Goal: Task Accomplishment & Management: Use online tool/utility

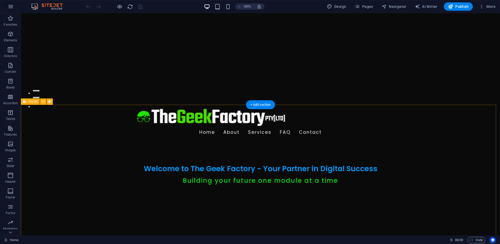
scroll to position [183, 0]
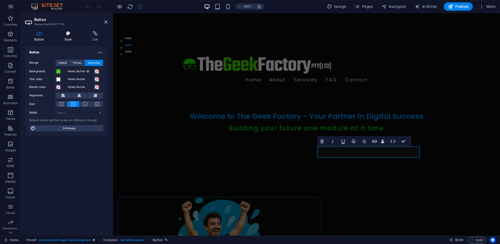
click at [67, 34] on icon at bounding box center [68, 33] width 26 height 5
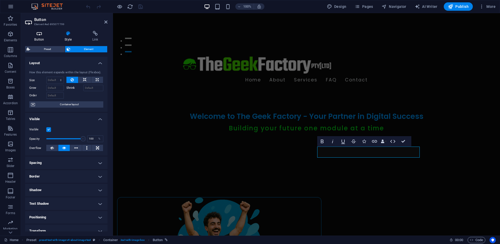
click at [40, 35] on icon at bounding box center [39, 33] width 28 height 5
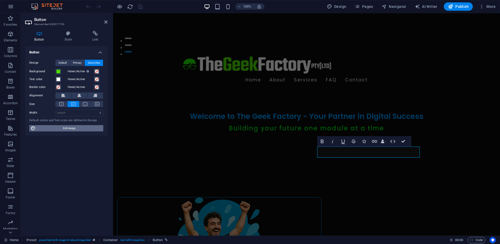
click at [70, 128] on span "Edit design" at bounding box center [69, 128] width 65 height 6
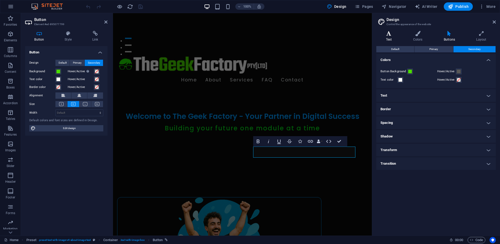
click at [385, 34] on icon at bounding box center [388, 33] width 25 height 5
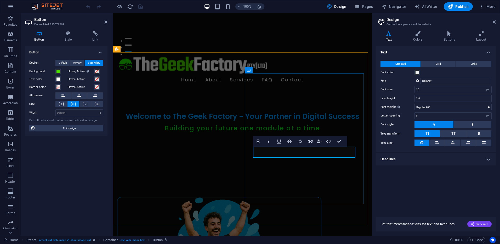
drag, startPoint x: 281, startPoint y: 151, endPoint x: 302, endPoint y: 152, distance: 20.7
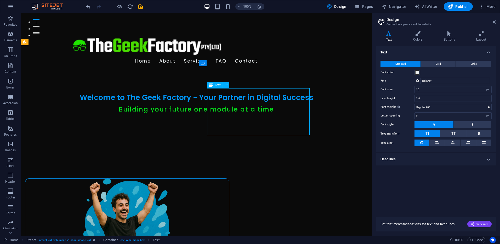
scroll to position [209, 0]
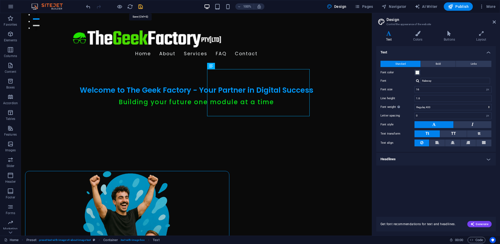
click at [142, 8] on icon "save" at bounding box center [141, 7] width 6 height 6
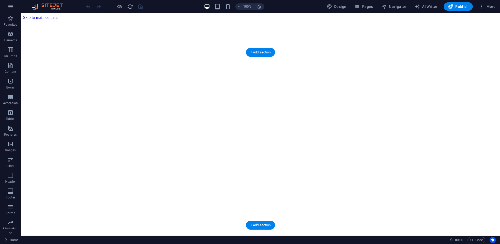
scroll to position [183, 0]
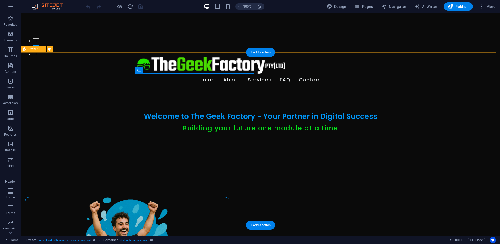
select select "%"
select select "px"
select select "%"
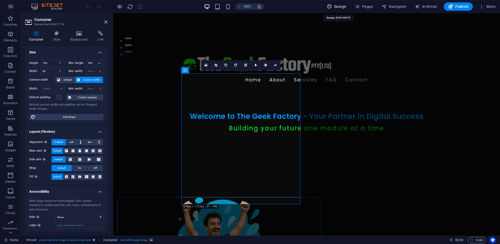
drag, startPoint x: 336, startPoint y: 6, endPoint x: 187, endPoint y: 67, distance: 161.0
select select "px"
select select "400"
select select "px"
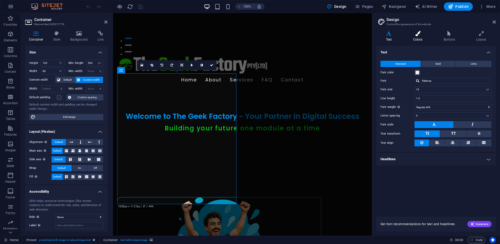
click at [421, 35] on icon at bounding box center [417, 33] width 28 height 5
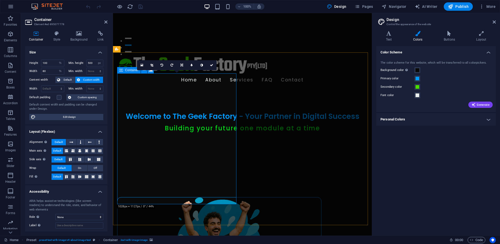
click at [124, 70] on div "Container" at bounding box center [129, 70] width 24 height 6
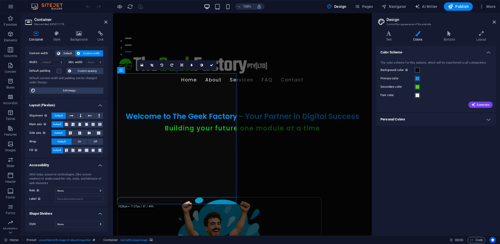
scroll to position [0, 0]
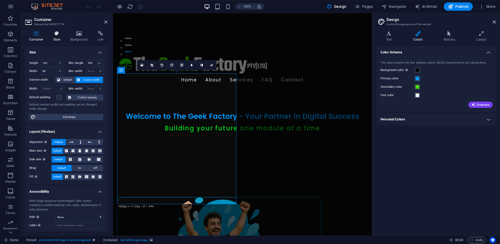
click at [54, 31] on icon at bounding box center [56, 33] width 15 height 5
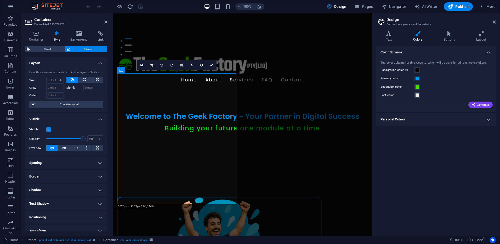
click at [71, 175] on h4 "Border" at bounding box center [66, 176] width 82 height 13
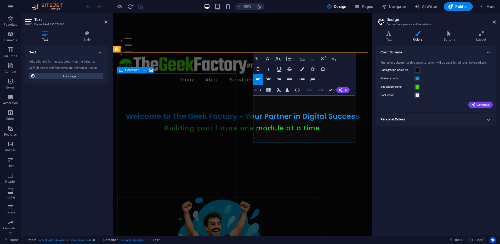
click at [129, 72] on span "Container" at bounding box center [132, 70] width 14 height 3
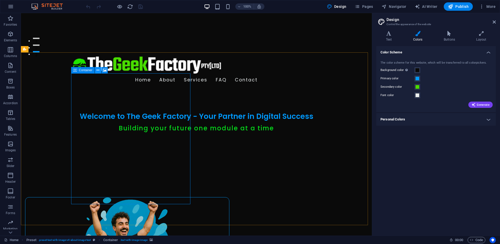
click at [98, 70] on icon at bounding box center [97, 69] width 3 height 5
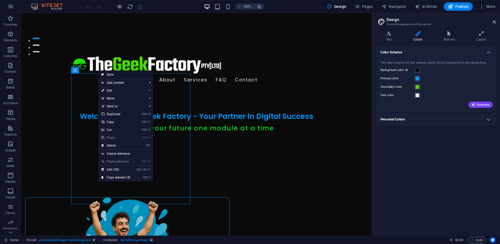
click at [115, 75] on link "Style" at bounding box center [125, 75] width 55 height 8
select select "rem"
select select "px"
select select "preset-text-with-image-v4-about-image-text"
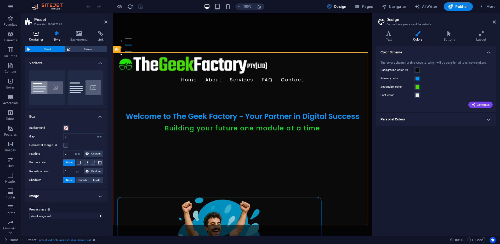
click at [39, 36] on h4 "Container" at bounding box center [37, 36] width 24 height 11
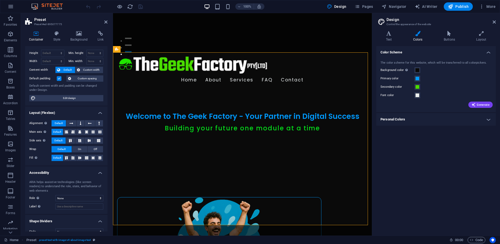
scroll to position [18, 0]
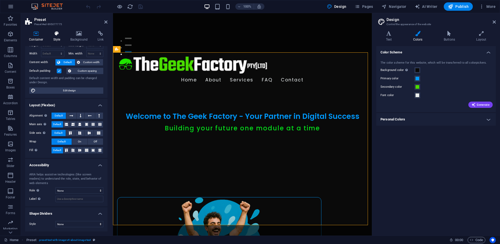
click at [56, 33] on icon at bounding box center [56, 33] width 15 height 5
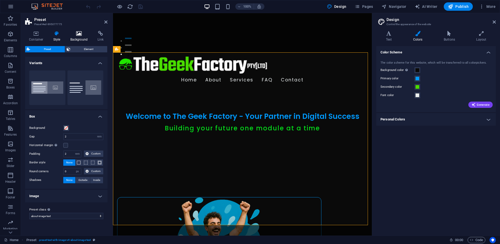
click at [76, 36] on h4 "Background" at bounding box center [79, 36] width 27 height 11
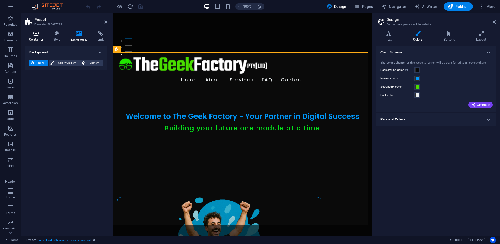
click at [36, 34] on icon at bounding box center [36, 33] width 22 height 5
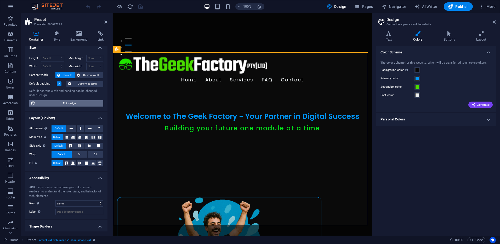
scroll to position [0, 0]
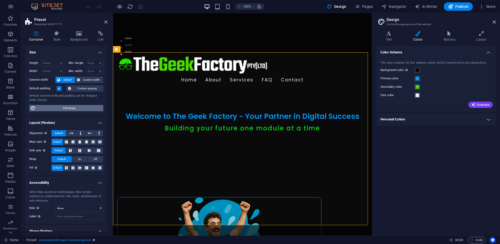
click at [56, 108] on span "Edit design" at bounding box center [69, 108] width 65 height 6
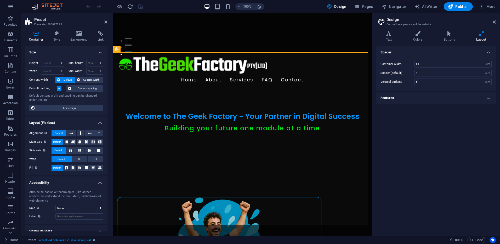
click at [433, 96] on h4 "Features" at bounding box center [435, 98] width 119 height 13
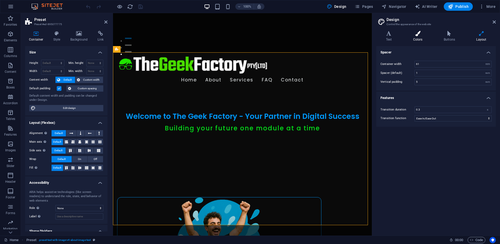
click at [427, 37] on h4 "Colors" at bounding box center [418, 36] width 31 height 11
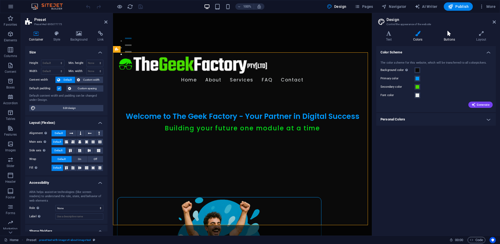
click at [449, 37] on h4 "Buttons" at bounding box center [450, 36] width 32 height 11
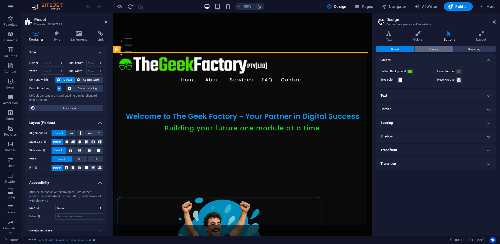
click at [432, 47] on span "Primary" at bounding box center [433, 49] width 9 height 6
click at [467, 48] on button "Secondary" at bounding box center [474, 49] width 42 height 6
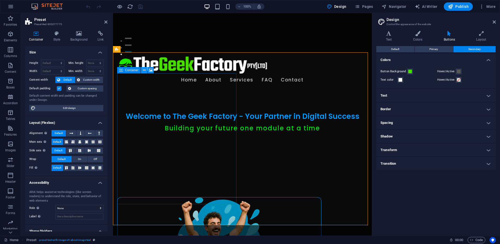
click at [143, 71] on icon at bounding box center [144, 69] width 3 height 5
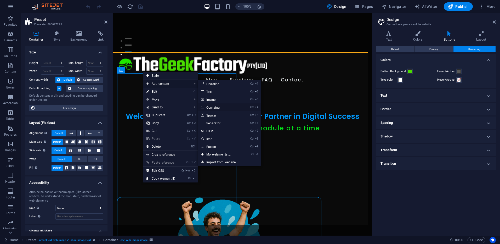
click at [222, 105] on link "Ctrl 4 Container" at bounding box center [219, 107] width 43 height 8
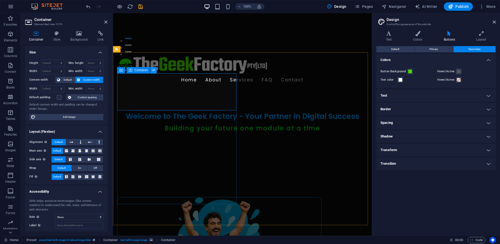
click at [153, 71] on icon at bounding box center [153, 69] width 3 height 5
click at [145, 70] on icon at bounding box center [144, 69] width 3 height 5
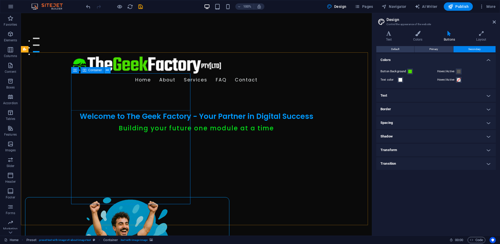
click at [108, 70] on icon at bounding box center [107, 69] width 3 height 5
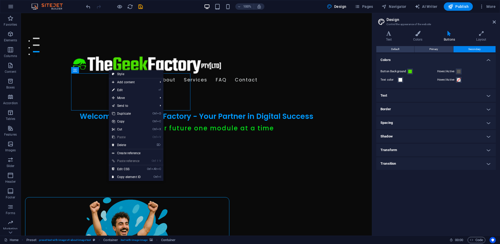
click at [123, 75] on link "Style" at bounding box center [136, 74] width 55 height 8
select select "rem"
select select "px"
select select "preset-text-with-image-v4-about-image-text"
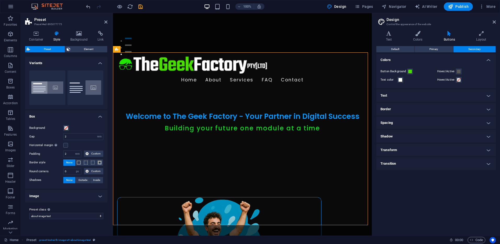
click at [100, 195] on h4 "Image" at bounding box center [66, 196] width 82 height 13
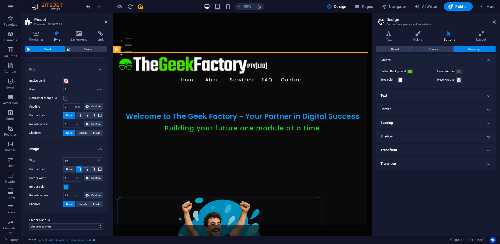
scroll to position [49, 0]
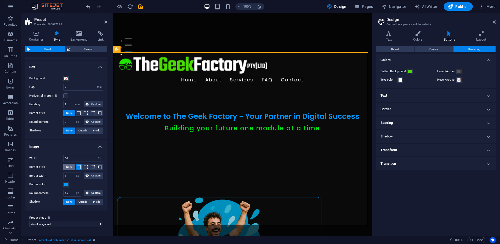
click at [70, 167] on span "None" at bounding box center [69, 167] width 6 height 6
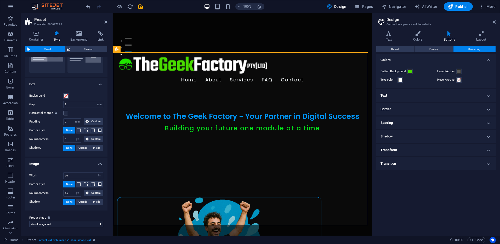
scroll to position [32, 0]
click at [19, 25] on icon "save" at bounding box center [15, 25] width 7 height 1
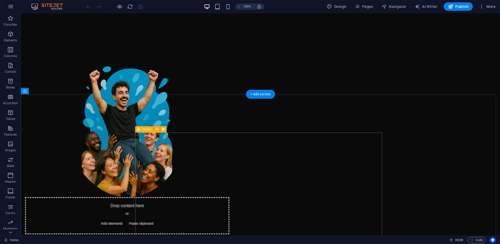
scroll to position [340, 0]
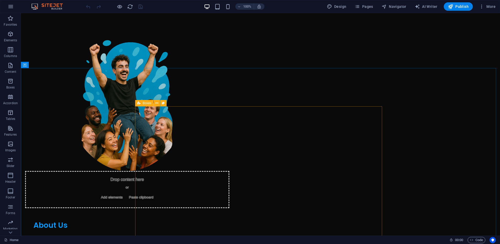
click at [148, 104] on span "Boxes" at bounding box center [147, 102] width 9 height 3
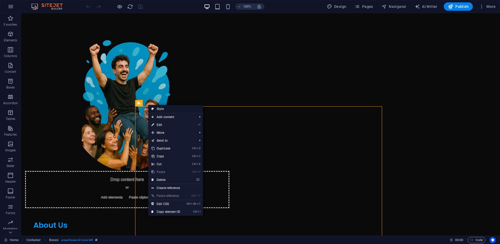
click at [163, 109] on link "Style" at bounding box center [175, 109] width 55 height 8
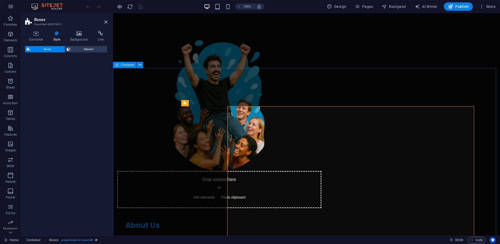
select select "rem"
select select "preset-boxes-v3-icons-left"
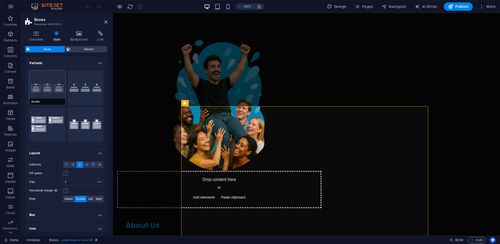
click at [55, 93] on button "Border" at bounding box center [47, 87] width 36 height 35
click at [74, 92] on button "Default" at bounding box center [85, 87] width 36 height 35
click at [92, 165] on span "5" at bounding box center [93, 164] width 2 height 6
click at [79, 164] on span "3" at bounding box center [80, 164] width 2 height 6
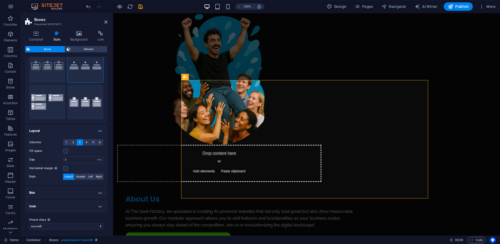
scroll to position [24, 0]
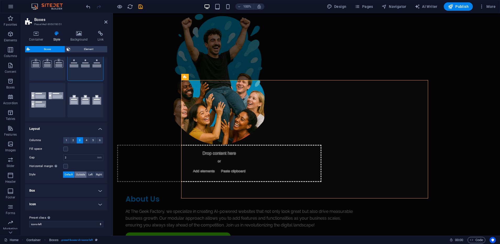
click at [84, 174] on span "Outside" at bounding box center [80, 174] width 9 height 6
click at [67, 174] on span "Default" at bounding box center [69, 174] width 8 height 6
click at [89, 204] on h4 "Icon" at bounding box center [66, 204] width 82 height 13
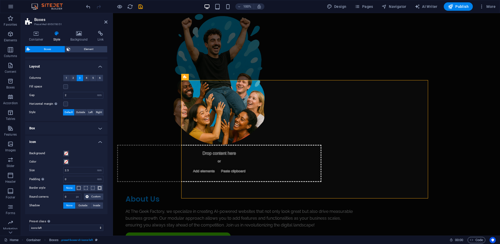
scroll to position [90, 0]
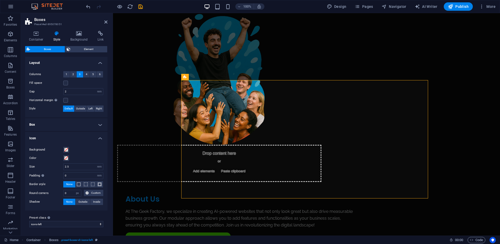
click at [98, 124] on h4 "Box" at bounding box center [66, 124] width 82 height 13
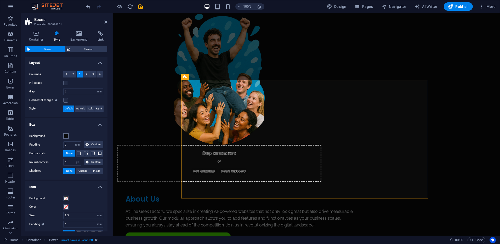
click at [66, 136] on span at bounding box center [66, 136] width 4 height 4
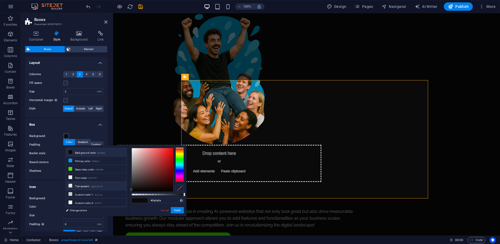
click at [71, 184] on icon at bounding box center [71, 186] width 4 height 4
type input "rgba(0, 0, 0, 0)"
click at [181, 211] on button "Apply" at bounding box center [177, 210] width 13 height 6
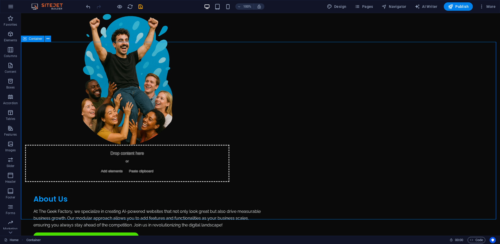
click at [32, 39] on span "Container" at bounding box center [36, 38] width 14 height 3
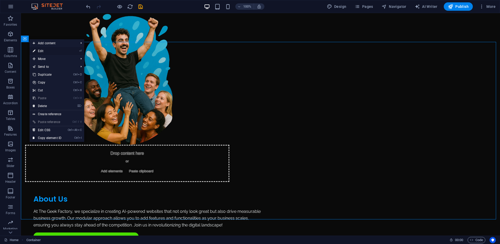
click at [43, 49] on link "⏎ Edit" at bounding box center [47, 51] width 35 height 8
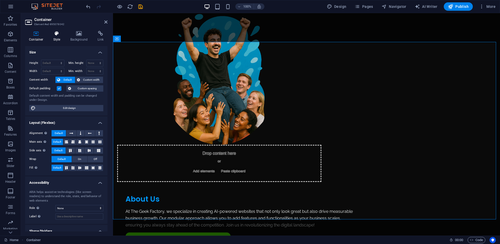
click at [57, 38] on h4 "Style" at bounding box center [57, 36] width 17 height 11
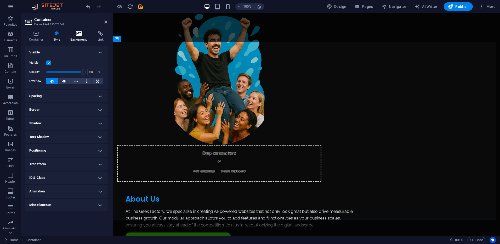
click at [74, 36] on h4 "Background" at bounding box center [79, 36] width 27 height 11
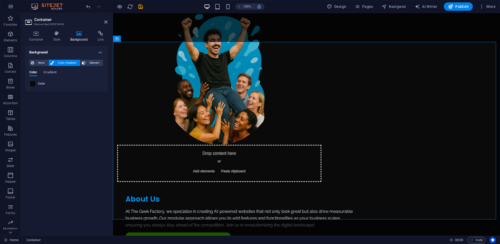
click at [32, 84] on span at bounding box center [33, 84] width 6 height 6
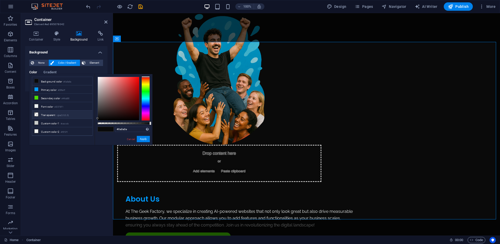
click at [36, 113] on icon at bounding box center [37, 114] width 4 height 4
type input "rgba(0, 0, 0, 0)"
click at [145, 139] on button "Apply" at bounding box center [143, 139] width 13 height 6
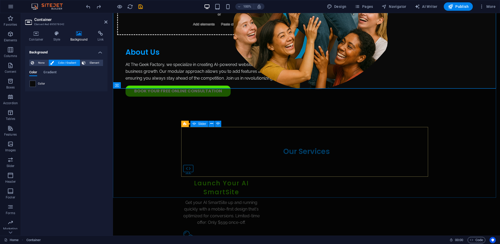
scroll to position [523, 0]
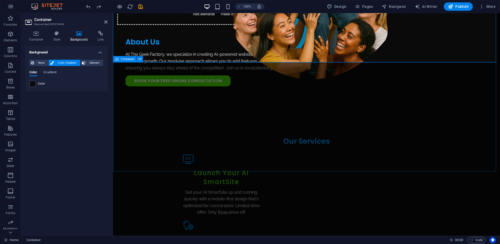
click at [117, 59] on icon at bounding box center [117, 59] width 4 height 6
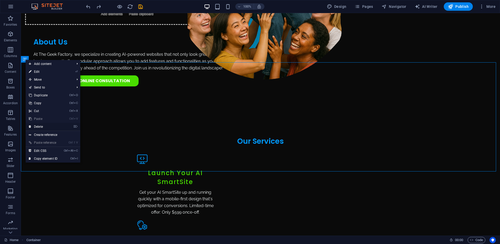
click at [37, 124] on link "⌦ Delete" at bounding box center [43, 127] width 35 height 8
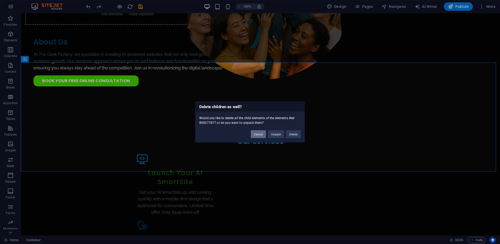
drag, startPoint x: 258, startPoint y: 132, endPoint x: 250, endPoint y: 129, distance: 8.1
click at [250, 129] on div "Cancel Unpack Delete" at bounding box center [276, 131] width 58 height 13
drag, startPoint x: 250, startPoint y: 130, endPoint x: 246, endPoint y: 130, distance: 3.4
click at [246, 130] on div "Delete children as well? Would you like to delete all the child elements of the…" at bounding box center [250, 121] width 110 height 41
drag, startPoint x: 246, startPoint y: 130, endPoint x: 208, endPoint y: 136, distance: 38.9
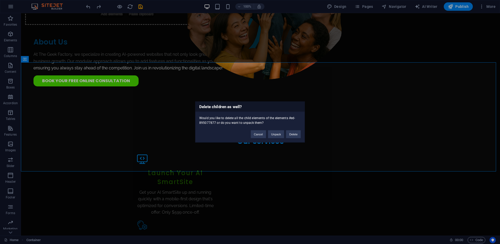
click at [208, 136] on div "Delete children as well? Would you like to delete all the child elements of the…" at bounding box center [250, 121] width 110 height 41
click at [255, 126] on div "Cancel Unpack Delete" at bounding box center [276, 131] width 58 height 13
click at [254, 125] on div "Would you like to delete all the child elements of the elements #ed-895077877 o…" at bounding box center [249, 118] width 109 height 13
drag, startPoint x: 278, startPoint y: 132, endPoint x: 256, endPoint y: 119, distance: 25.3
click at [277, 132] on button "Unpack" at bounding box center [276, 134] width 16 height 8
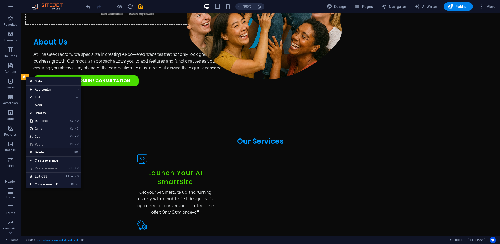
click at [45, 151] on link "⌦ Delete" at bounding box center [43, 152] width 35 height 8
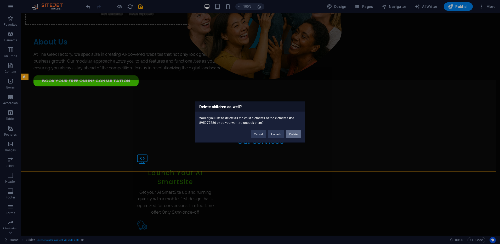
click at [290, 135] on button "Delete" at bounding box center [293, 134] width 15 height 8
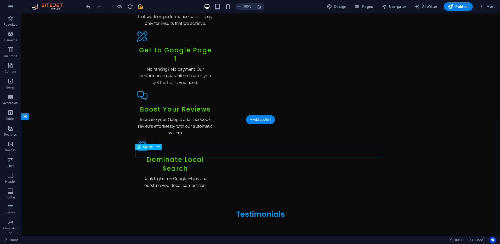
scroll to position [863, 0]
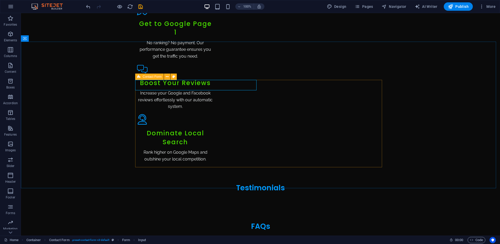
click at [139, 77] on icon at bounding box center [138, 76] width 3 height 6
click at [144, 76] on span "Contact Form" at bounding box center [152, 76] width 19 height 3
drag, startPoint x: 144, startPoint y: 76, endPoint x: 137, endPoint y: 77, distance: 6.9
click at [137, 77] on div "Contact Form" at bounding box center [149, 76] width 29 height 6
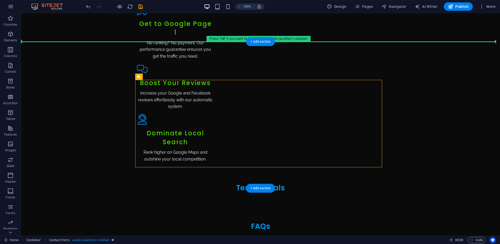
drag, startPoint x: 158, startPoint y: 90, endPoint x: 130, endPoint y: 81, distance: 28.7
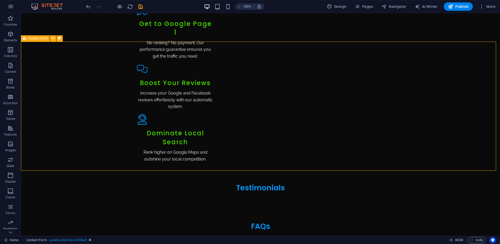
click at [36, 38] on span "Contact Form" at bounding box center [37, 38] width 19 height 3
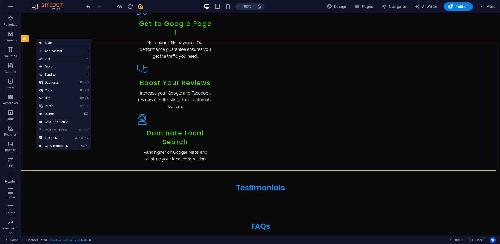
click at [49, 57] on link "⏎ Edit" at bounding box center [53, 59] width 35 height 8
select select "rem"
select select "preset-contact-form-v3-default"
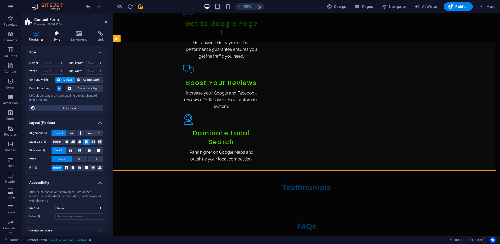
click at [55, 33] on icon at bounding box center [56, 33] width 15 height 5
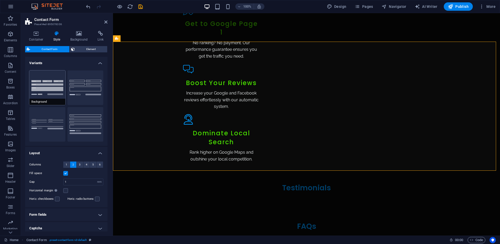
click at [57, 75] on button "Background" at bounding box center [47, 87] width 36 height 35
click at [44, 122] on button "Plain" at bounding box center [47, 124] width 36 height 35
click at [74, 121] on button "Row" at bounding box center [85, 124] width 36 height 35
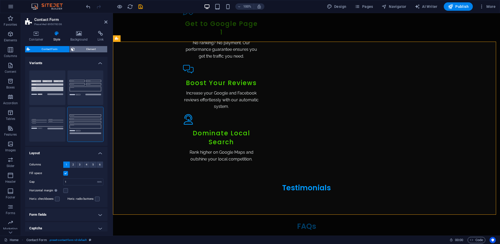
click at [85, 52] on span "Element" at bounding box center [91, 49] width 30 height 6
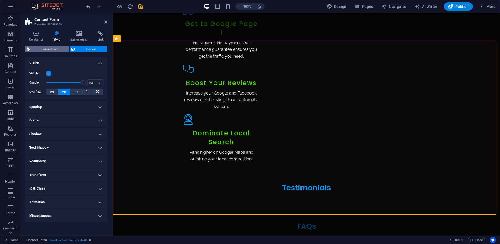
click at [58, 48] on span "Contact Form" at bounding box center [50, 49] width 36 height 6
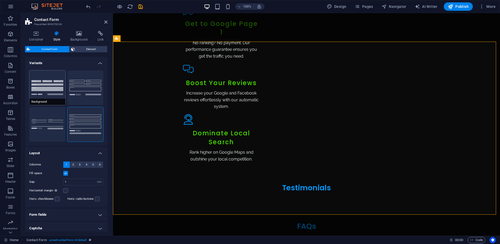
click at [53, 77] on button "Background" at bounding box center [47, 87] width 36 height 35
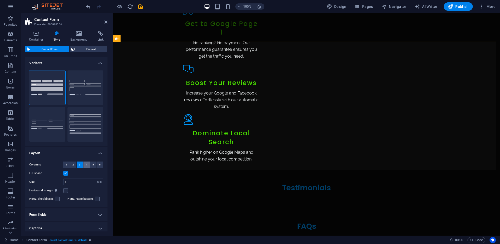
click at [87, 166] on button "4" at bounding box center [86, 164] width 7 height 6
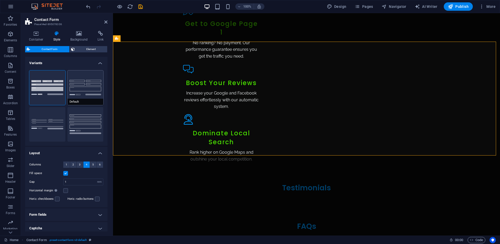
click at [88, 90] on button "Default" at bounding box center [85, 87] width 36 height 35
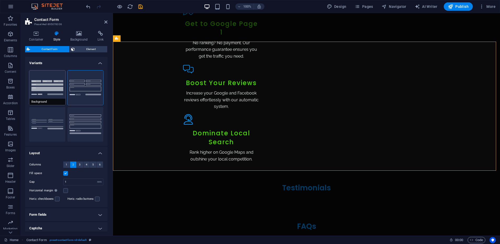
click at [43, 92] on button "Background" at bounding box center [47, 87] width 36 height 35
click at [57, 198] on label at bounding box center [57, 198] width 5 height 5
click at [0, 0] on input "Horiz. checkboxes" at bounding box center [0, 0] width 0 height 0
click at [57, 198] on label at bounding box center [57, 198] width 5 height 5
click at [0, 0] on input "Horiz. checkboxes" at bounding box center [0, 0] width 0 height 0
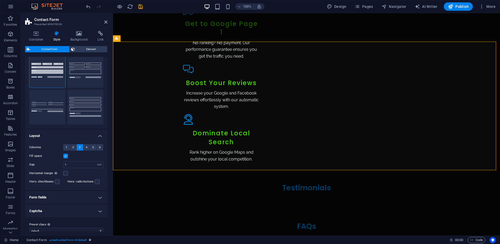
scroll to position [24, 0]
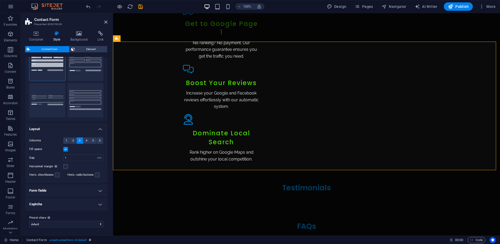
click at [78, 186] on h4 "Form fields" at bounding box center [66, 190] width 82 height 13
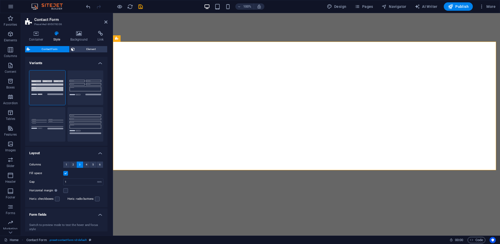
select select "rem"
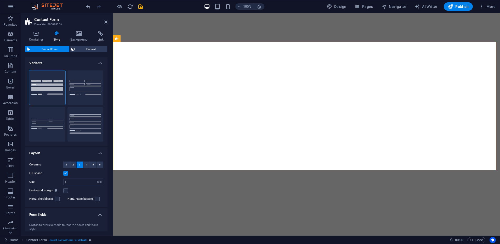
select select "px"
select select "preset-contact-form-v3-default"
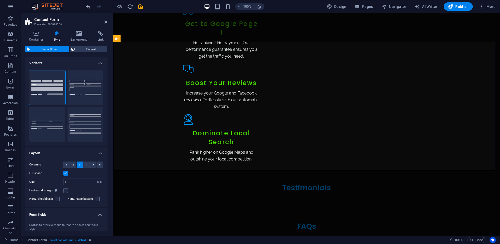
scroll to position [76, 0]
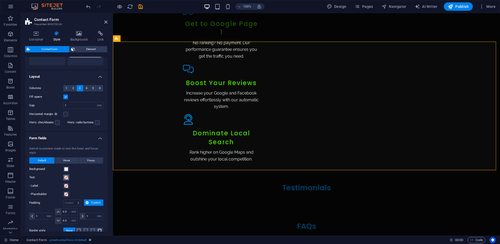
click at [67, 176] on span at bounding box center [66, 177] width 4 height 4
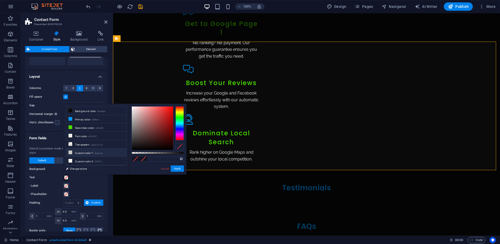
click at [79, 152] on li "Custom color 1 #cacccb" at bounding box center [96, 152] width 60 height 8
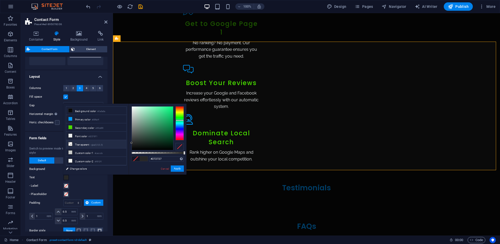
drag, startPoint x: 138, startPoint y: 132, endPoint x: 124, endPoint y: 143, distance: 17.9
click at [124, 143] on div "less Background color #0a0a0a Primary color #009aff Secondary color #49dd00 Fon…" at bounding box center [124, 139] width 123 height 71
type input "#777777"
drag, startPoint x: 134, startPoint y: 140, endPoint x: 123, endPoint y: 129, distance: 15.7
click at [123, 129] on div "less Background color #0a0a0a Primary color #009aff Secondary color #49dd00 Fon…" at bounding box center [124, 139] width 123 height 71
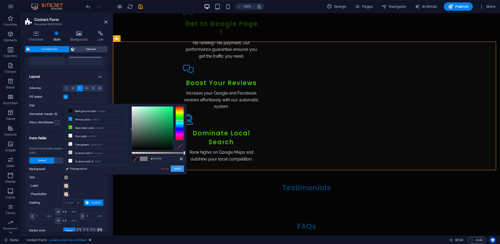
click at [174, 169] on button "Apply" at bounding box center [177, 168] width 13 height 6
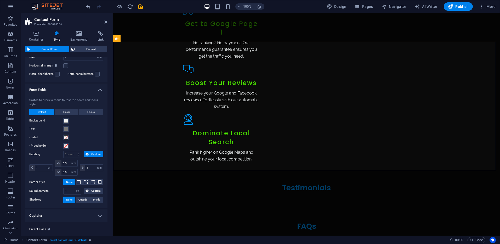
scroll to position [129, 0]
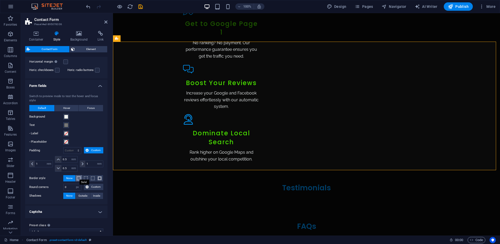
click at [78, 179] on span at bounding box center [79, 178] width 4 height 4
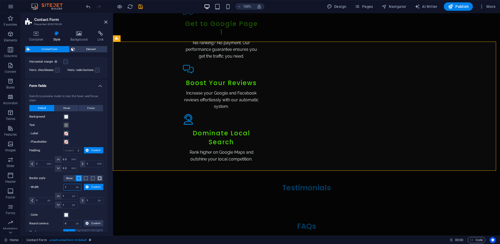
click at [67, 185] on input "1" at bounding box center [73, 187] width 18 height 6
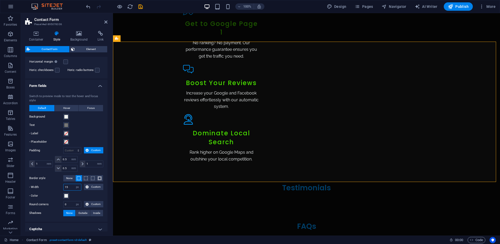
type input "1"
click at [42, 184] on label "- Width" at bounding box center [46, 187] width 34 height 6
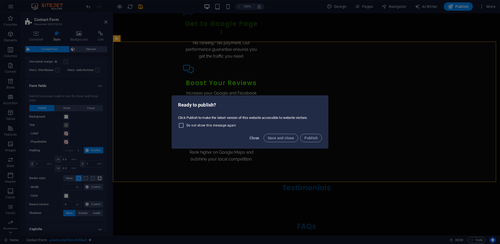
click at [257, 138] on span "Close" at bounding box center [254, 138] width 10 height 4
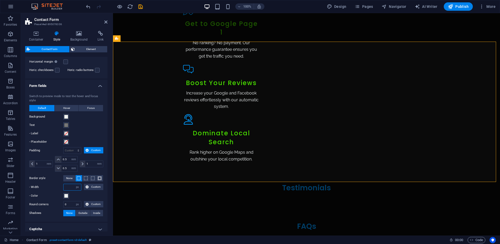
click at [71, 186] on input "number" at bounding box center [73, 187] width 18 height 6
type input "0"
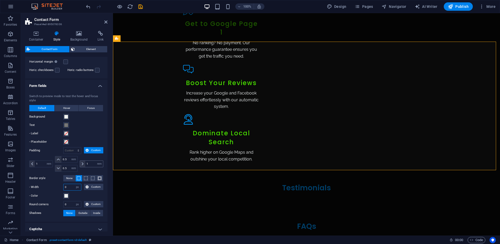
scroll to position [153, 0]
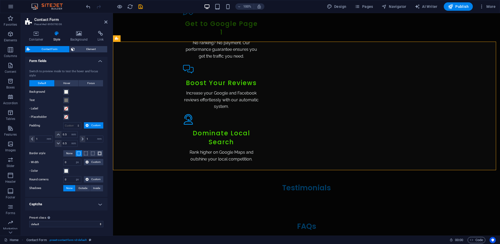
click at [90, 202] on h4 "Captcha" at bounding box center [66, 204] width 82 height 13
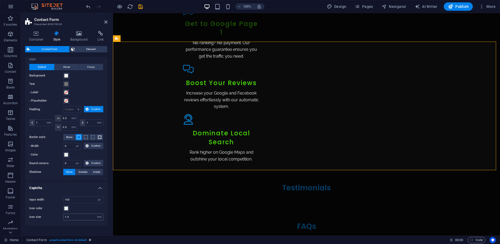
scroll to position [185, 0]
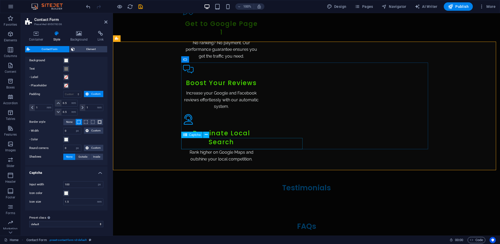
click at [193, 135] on span "Captcha" at bounding box center [195, 134] width 12 height 3
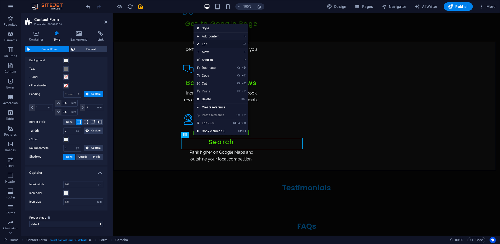
click at [211, 42] on link "⏎ Edit" at bounding box center [210, 44] width 35 height 8
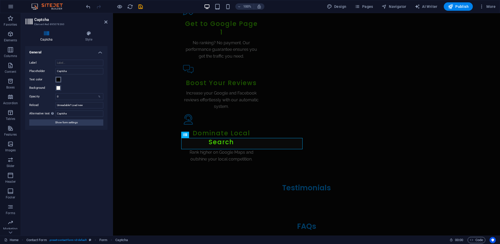
click at [58, 79] on span at bounding box center [58, 79] width 4 height 4
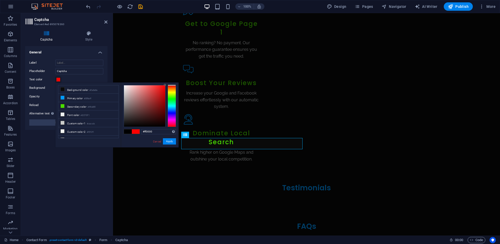
drag, startPoint x: 162, startPoint y: 92, endPoint x: 170, endPoint y: 81, distance: 13.8
click at [170, 81] on body "[DOMAIN_NAME] Home Favorites Elements Columns Content Boxes Accordion Tables Fe…" at bounding box center [250, 122] width 500 height 244
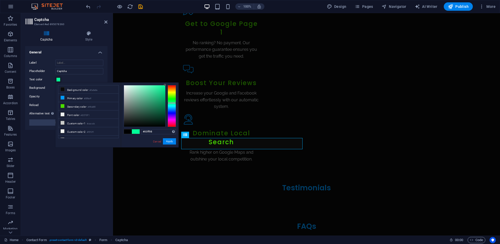
drag, startPoint x: 173, startPoint y: 100, endPoint x: 171, endPoint y: 103, distance: 2.8
click at [171, 103] on div at bounding box center [172, 106] width 8 height 42
type input "#33ff00"
drag, startPoint x: 171, startPoint y: 103, endPoint x: 160, endPoint y: 97, distance: 12.5
click at [160, 97] on div at bounding box center [150, 106] width 52 height 42
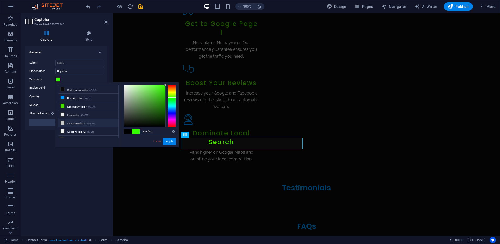
drag, startPoint x: 120, startPoint y: 122, endPoint x: 115, endPoint y: 124, distance: 5.0
drag, startPoint x: 115, startPoint y: 124, endPoint x: 119, endPoint y: 84, distance: 40.5
click at [119, 84] on div "less Background color #0a0a0a Primary color #009aff Secondary color #49dd00 Fon…" at bounding box center [116, 114] width 123 height 65
click at [169, 140] on button "Apply" at bounding box center [169, 141] width 13 height 6
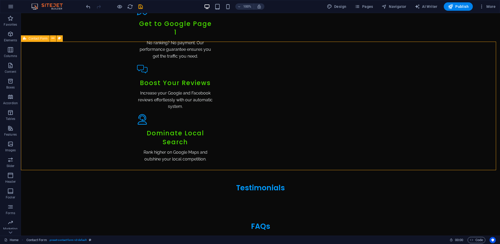
drag, startPoint x: 42, startPoint y: 141, endPoint x: 132, endPoint y: 141, distance: 90.5
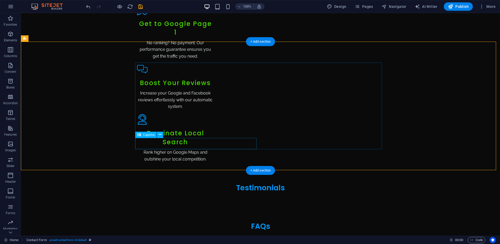
click at [159, 135] on icon at bounding box center [160, 134] width 3 height 5
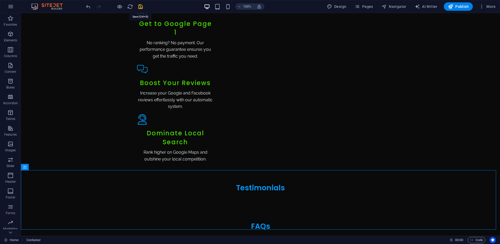
click at [140, 7] on icon "save" at bounding box center [141, 7] width 6 height 6
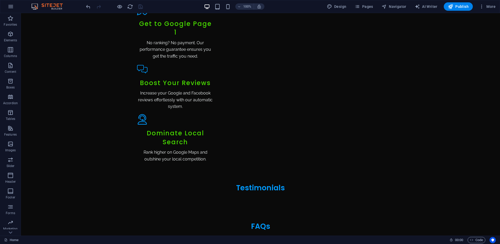
drag, startPoint x: 21, startPoint y: 73, endPoint x: 60, endPoint y: 133, distance: 71.2
click at [462, 6] on span "Publish" at bounding box center [458, 6] width 21 height 5
